Goal: Transaction & Acquisition: Purchase product/service

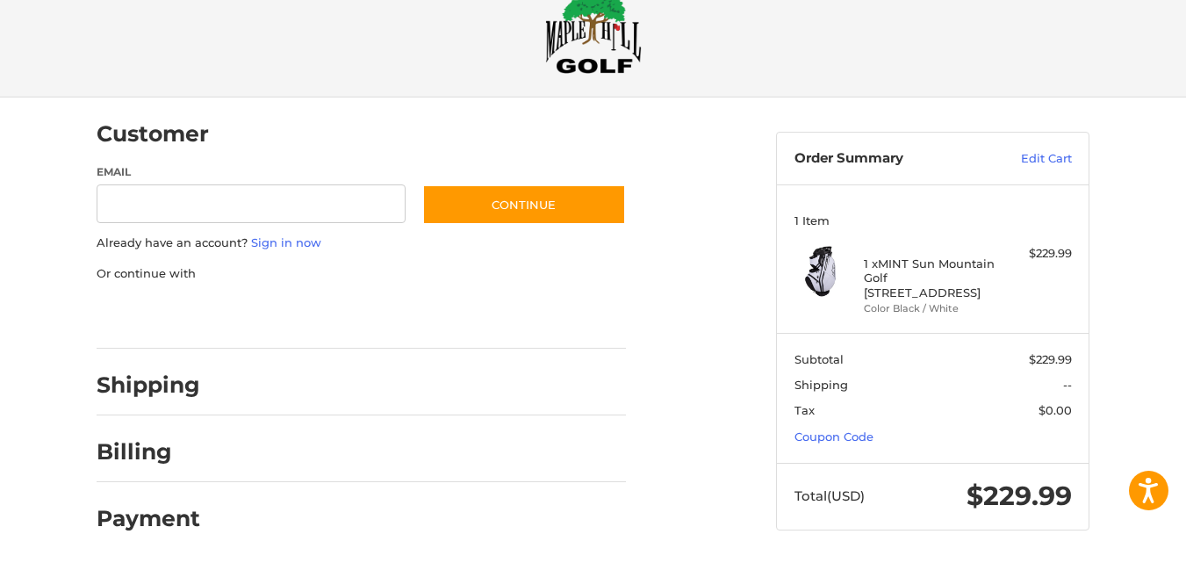
scroll to position [44, 0]
click at [0, 562] on div at bounding box center [0, 564] width 0 height 0
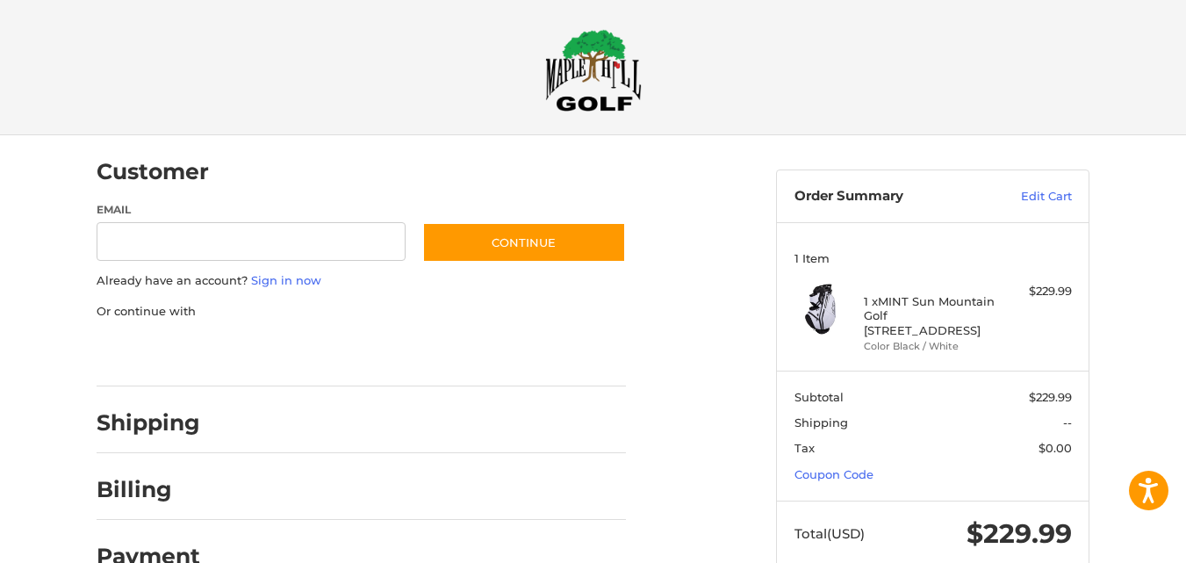
scroll to position [0, 0]
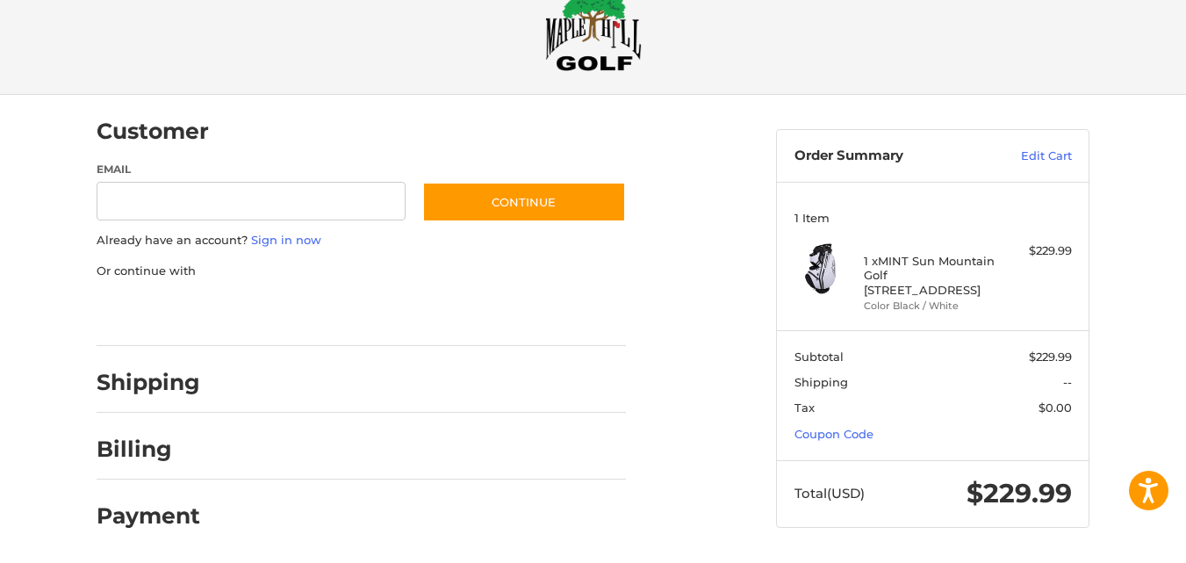
click at [0, 562] on div at bounding box center [0, 563] width 0 height 0
click at [816, 432] on link "Coupon Code" at bounding box center [833, 434] width 79 height 14
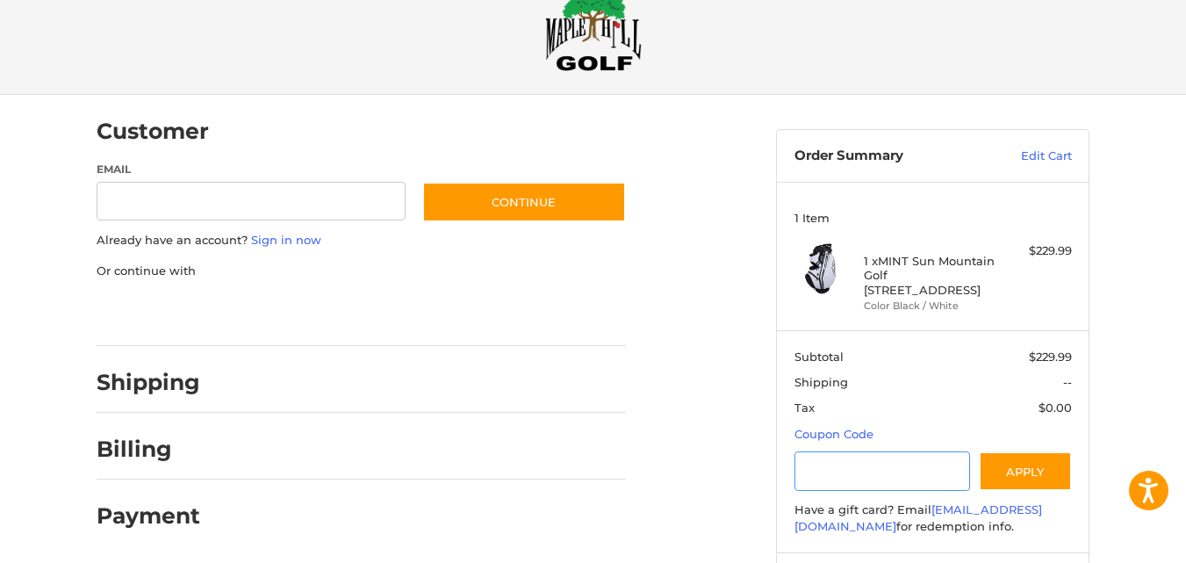
click at [806, 472] on input "Gift Certificate or Coupon Code" at bounding box center [882, 470] width 176 height 39
type input "********"
click at [1011, 471] on button "Apply" at bounding box center [1025, 470] width 93 height 39
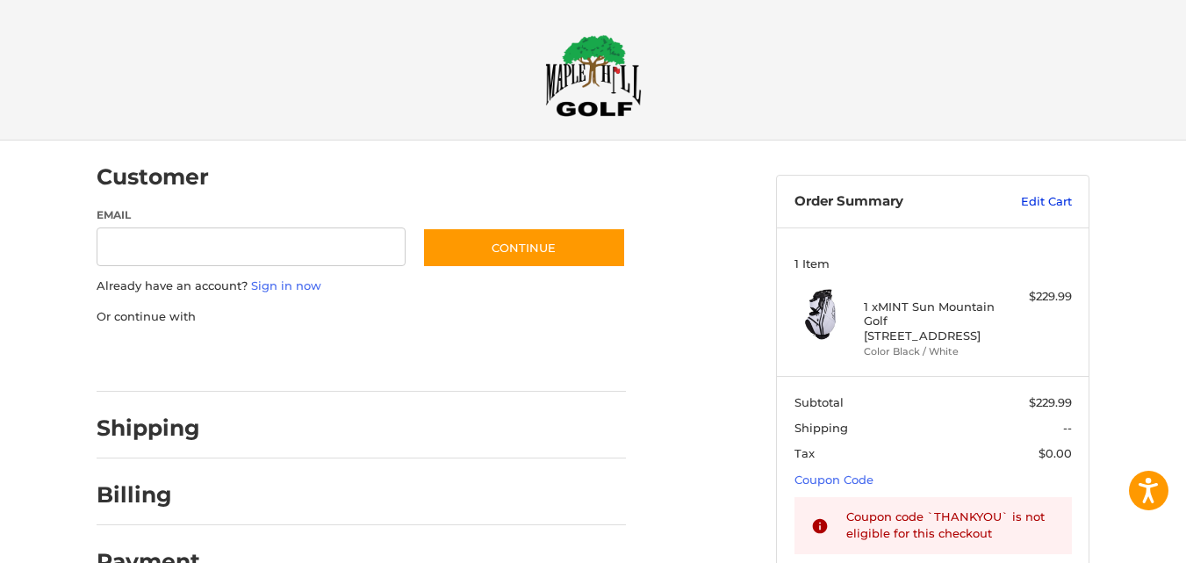
click at [1029, 198] on link "Edit Cart" at bounding box center [1027, 202] width 89 height 18
